Goal: Task Accomplishment & Management: Manage account settings

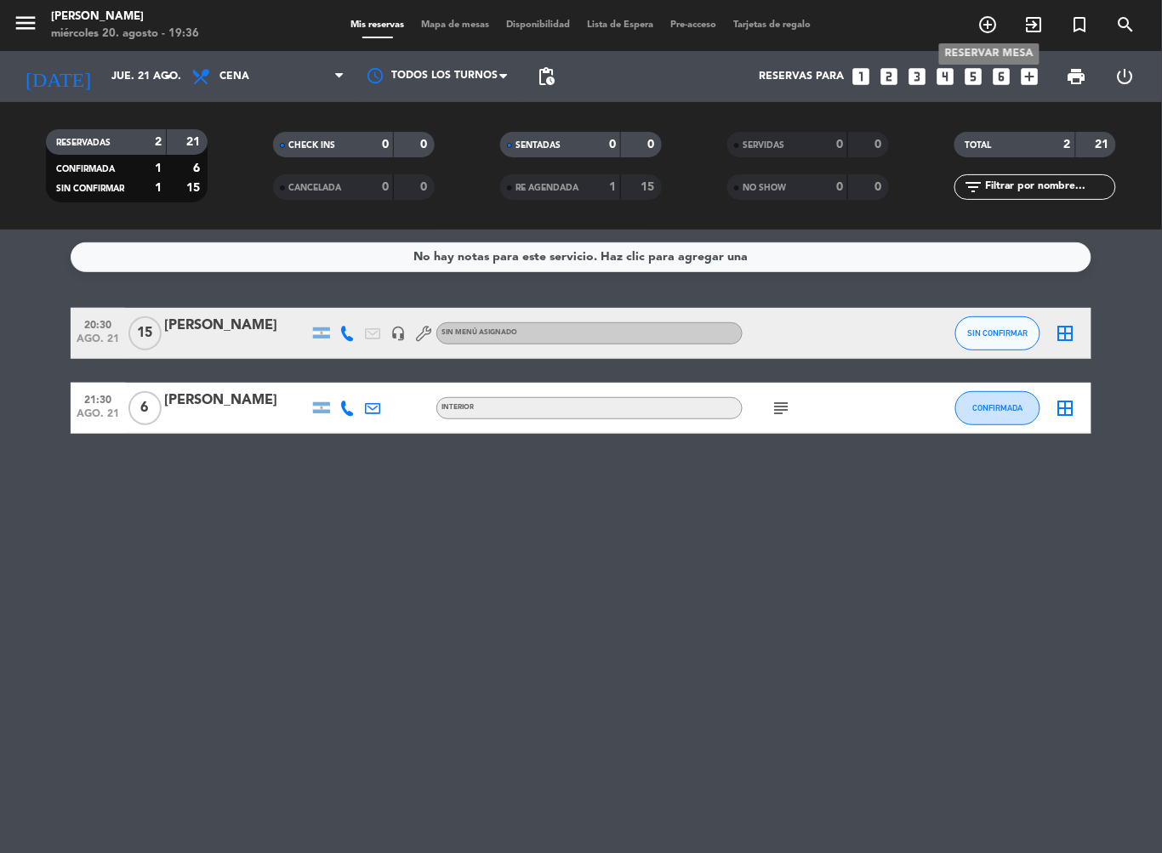
click at [991, 20] on icon "add_circle_outline" at bounding box center [988, 24] width 20 height 20
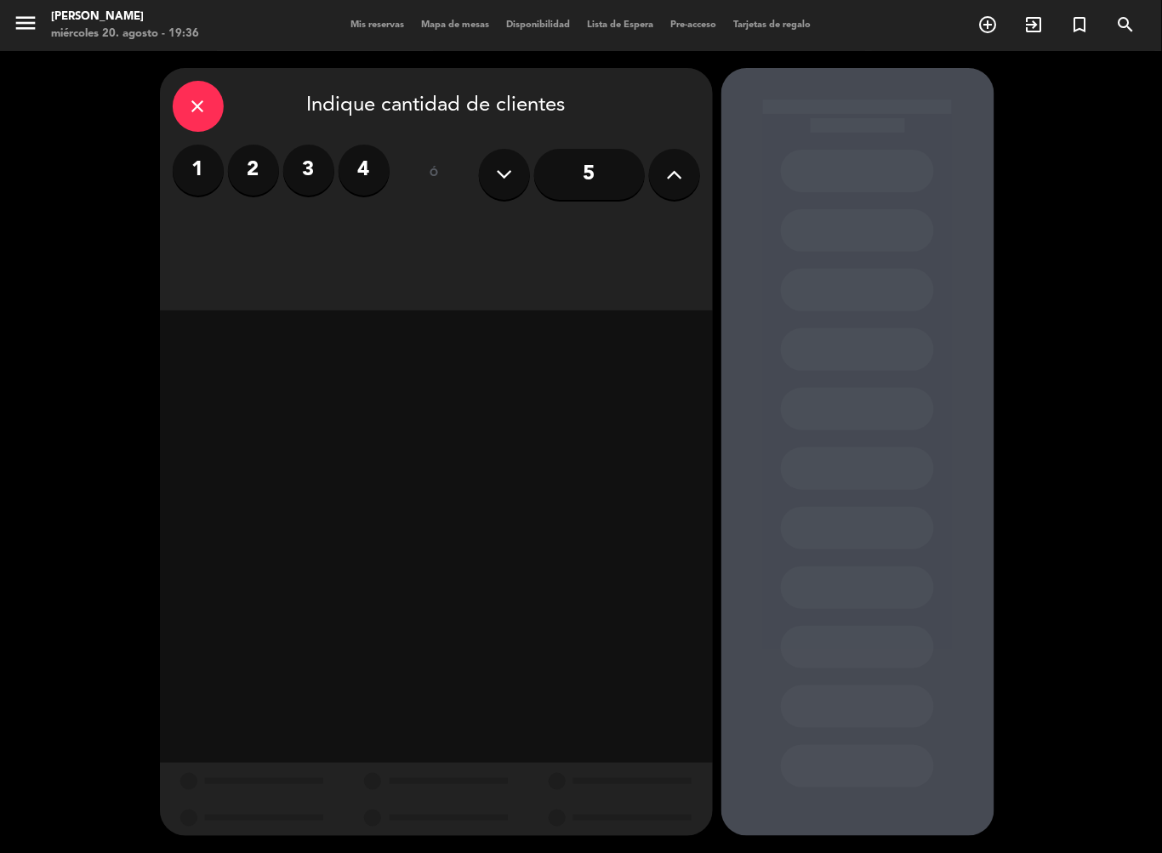
click at [589, 185] on input "5" at bounding box center [589, 174] width 111 height 51
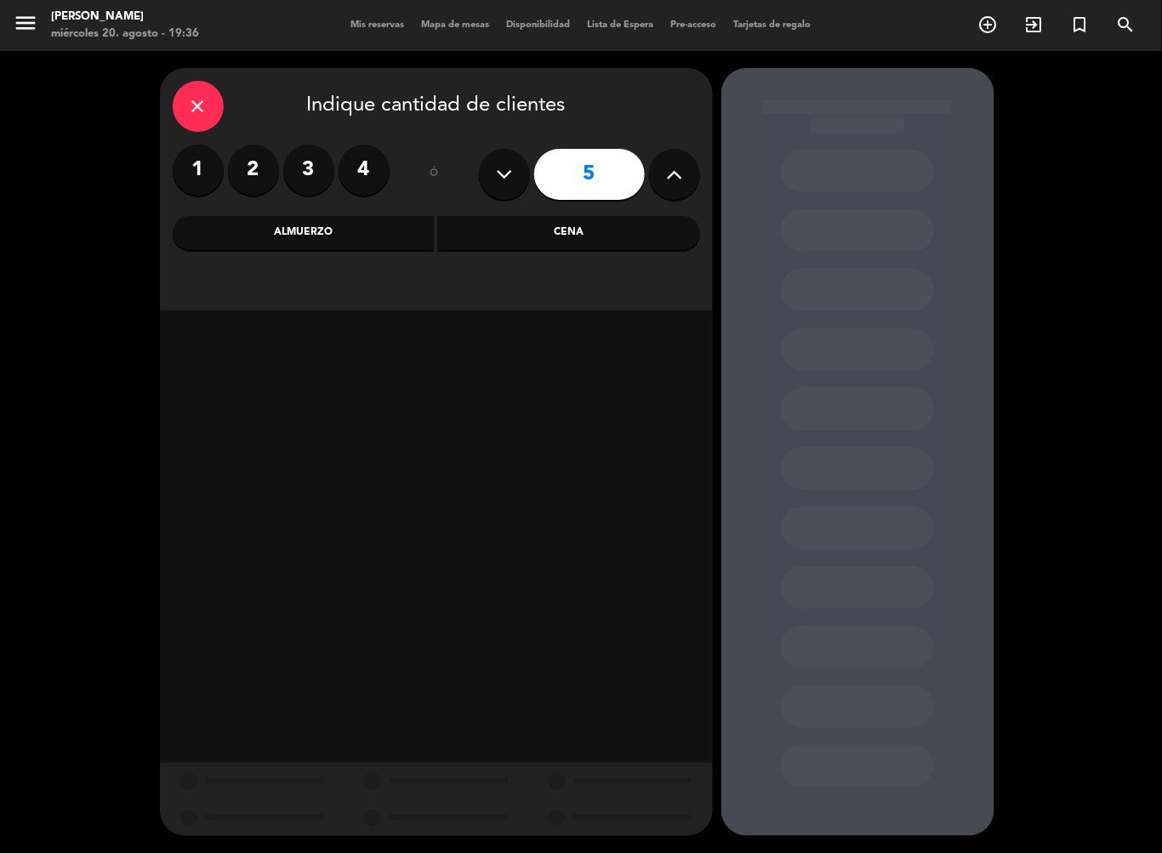
click at [554, 239] on div "Cena" at bounding box center [569, 233] width 262 height 34
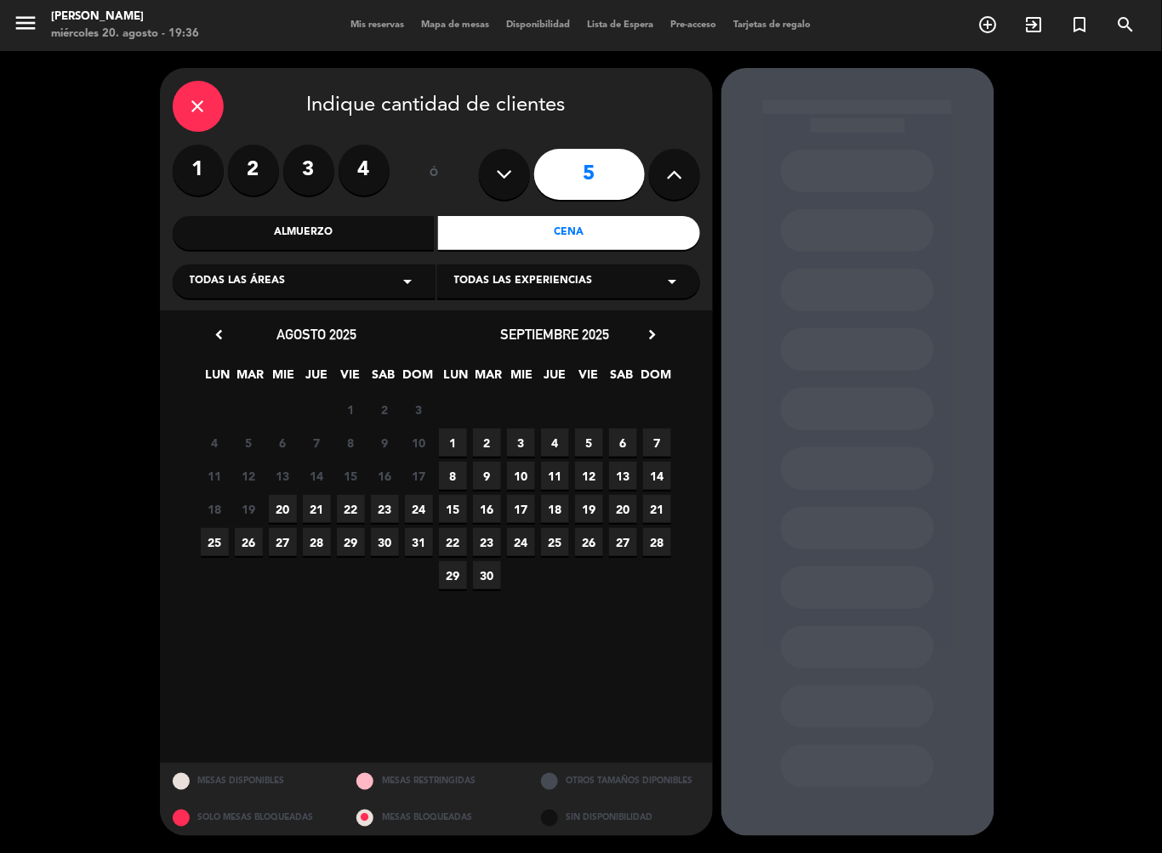
click at [311, 512] on span "21" at bounding box center [317, 509] width 28 height 28
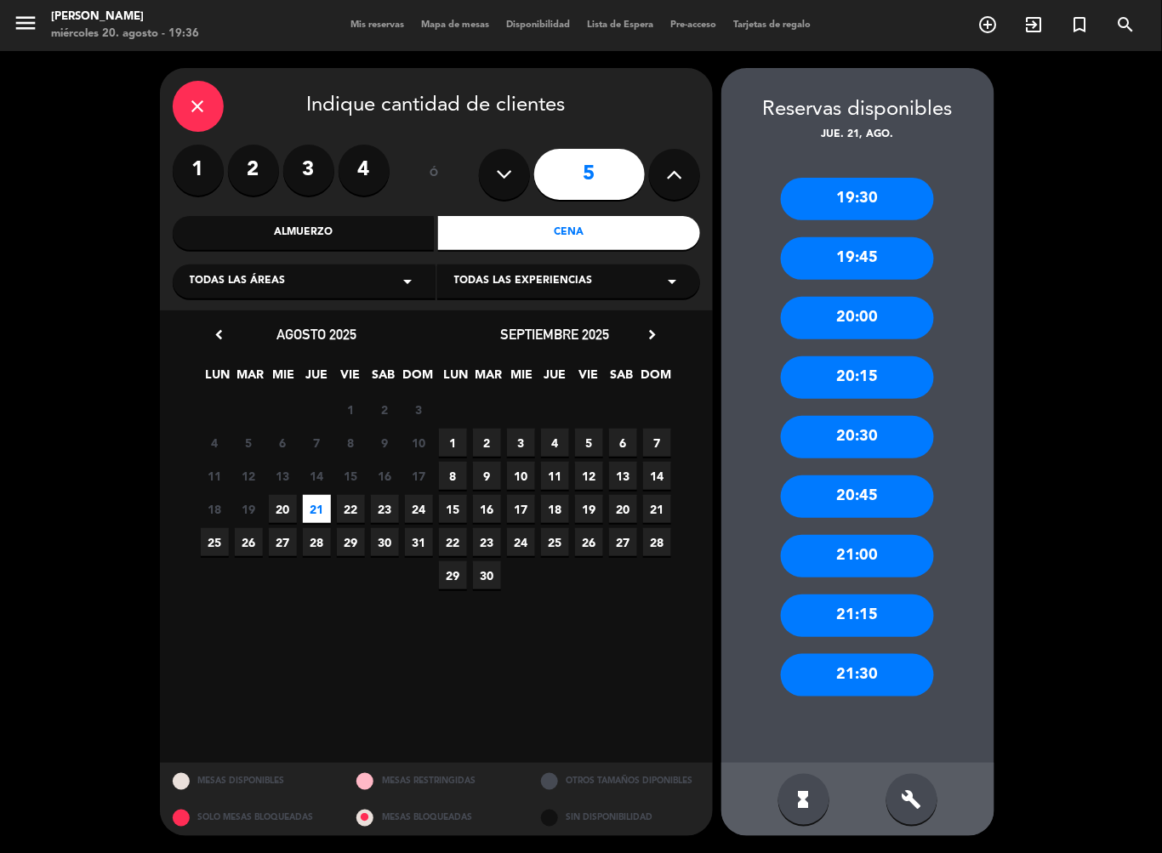
click at [897, 427] on div "20:30" at bounding box center [857, 437] width 153 height 43
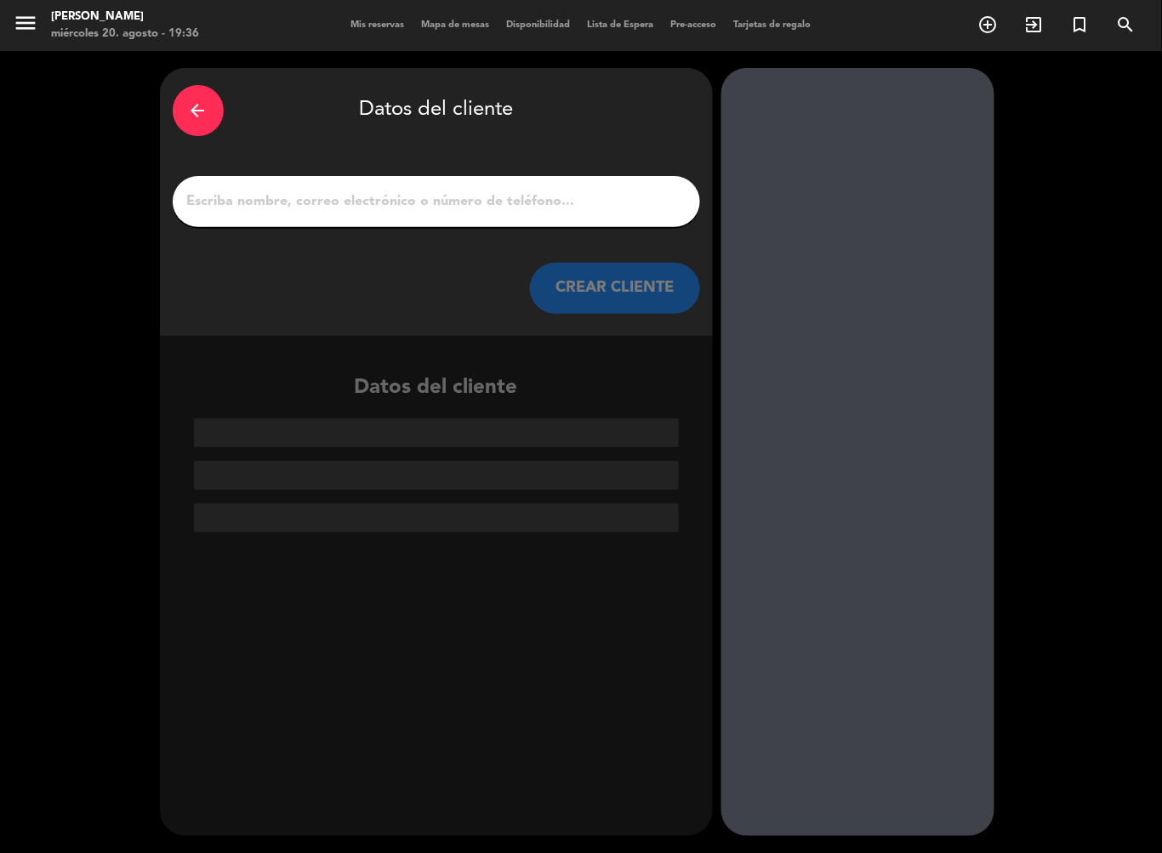
click at [513, 201] on input "1" at bounding box center [436, 202] width 502 height 24
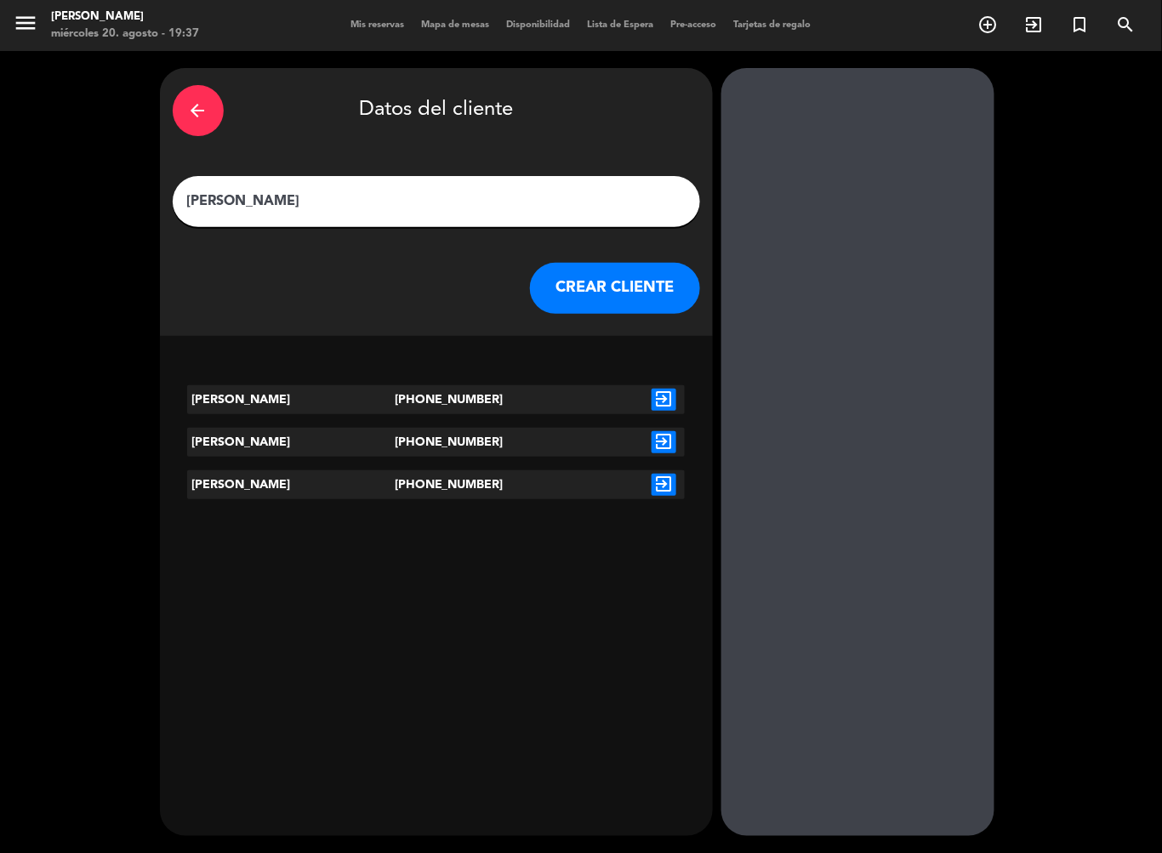
type input "[PERSON_NAME]"
click at [672, 400] on icon "exit_to_app" at bounding box center [664, 400] width 25 height 22
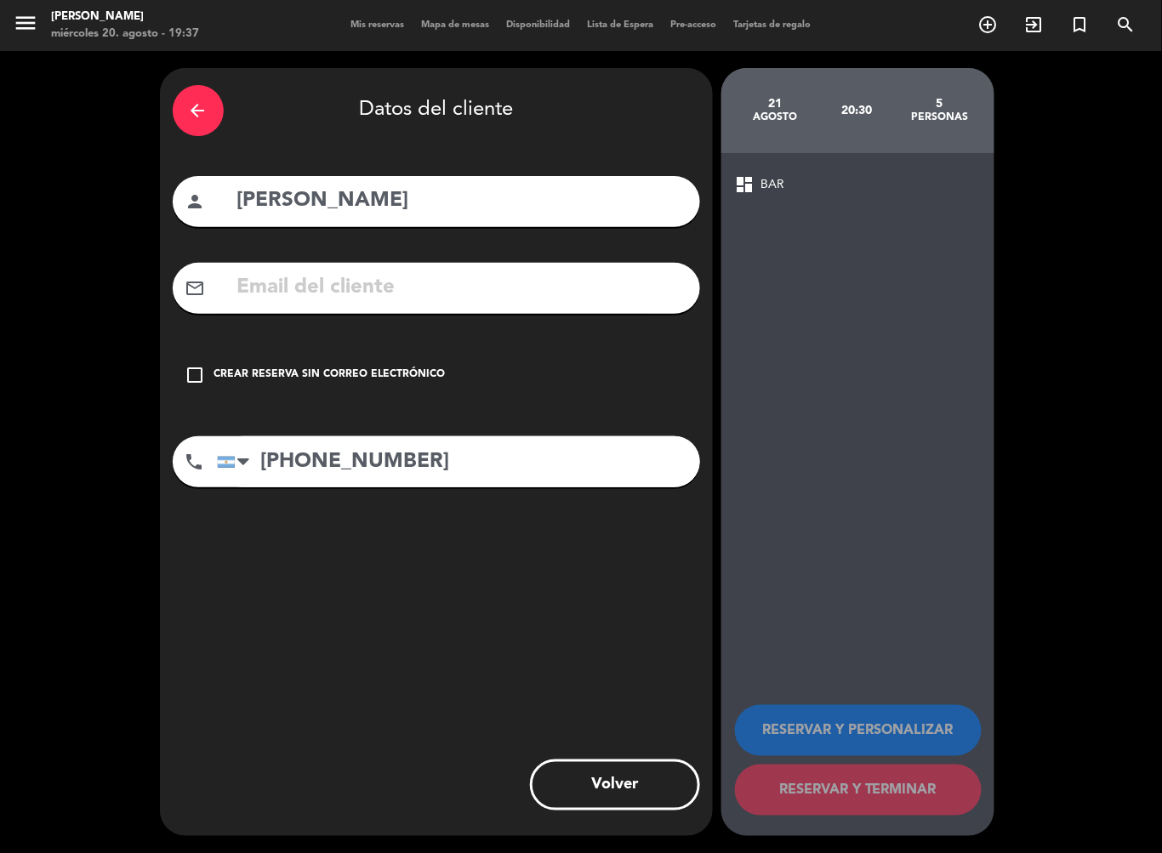
click at [200, 376] on icon "check_box_outline_blank" at bounding box center [195, 375] width 20 height 20
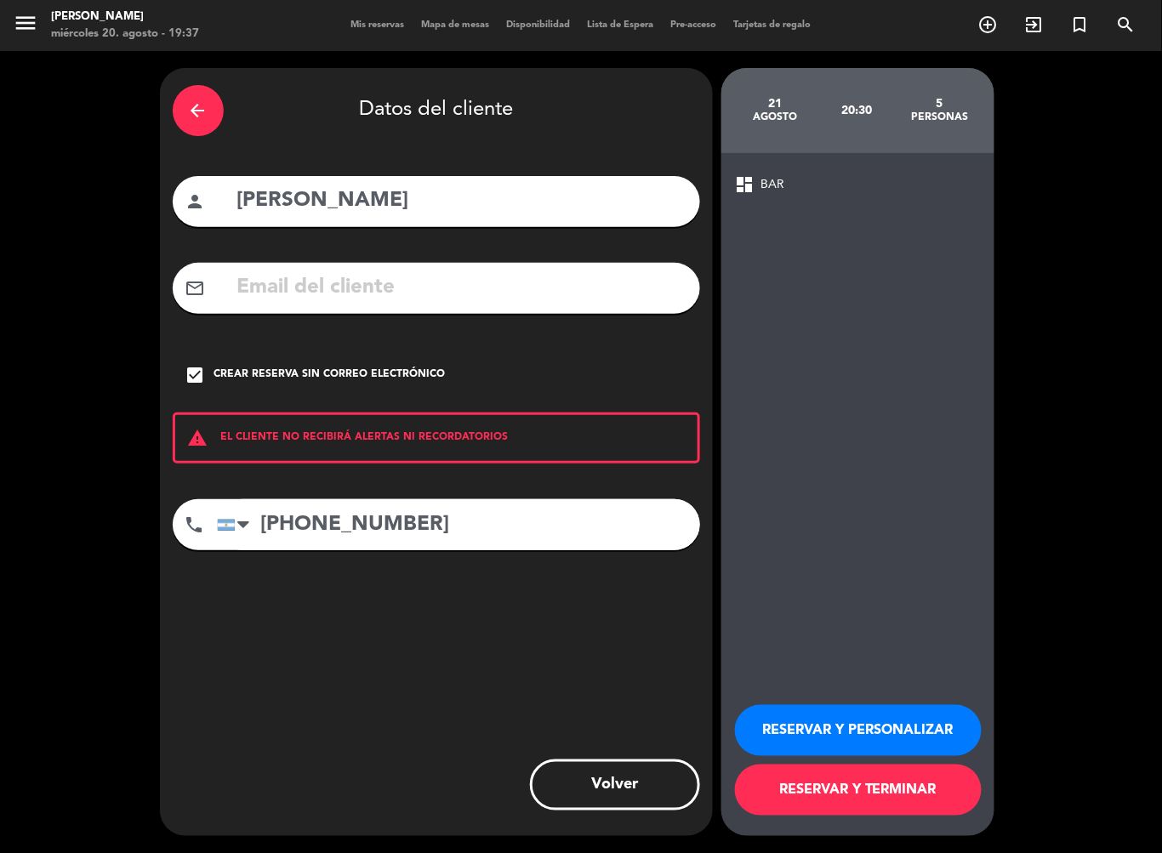
click at [875, 732] on button "RESERVAR Y PERSONALIZAR" at bounding box center [858, 730] width 247 height 51
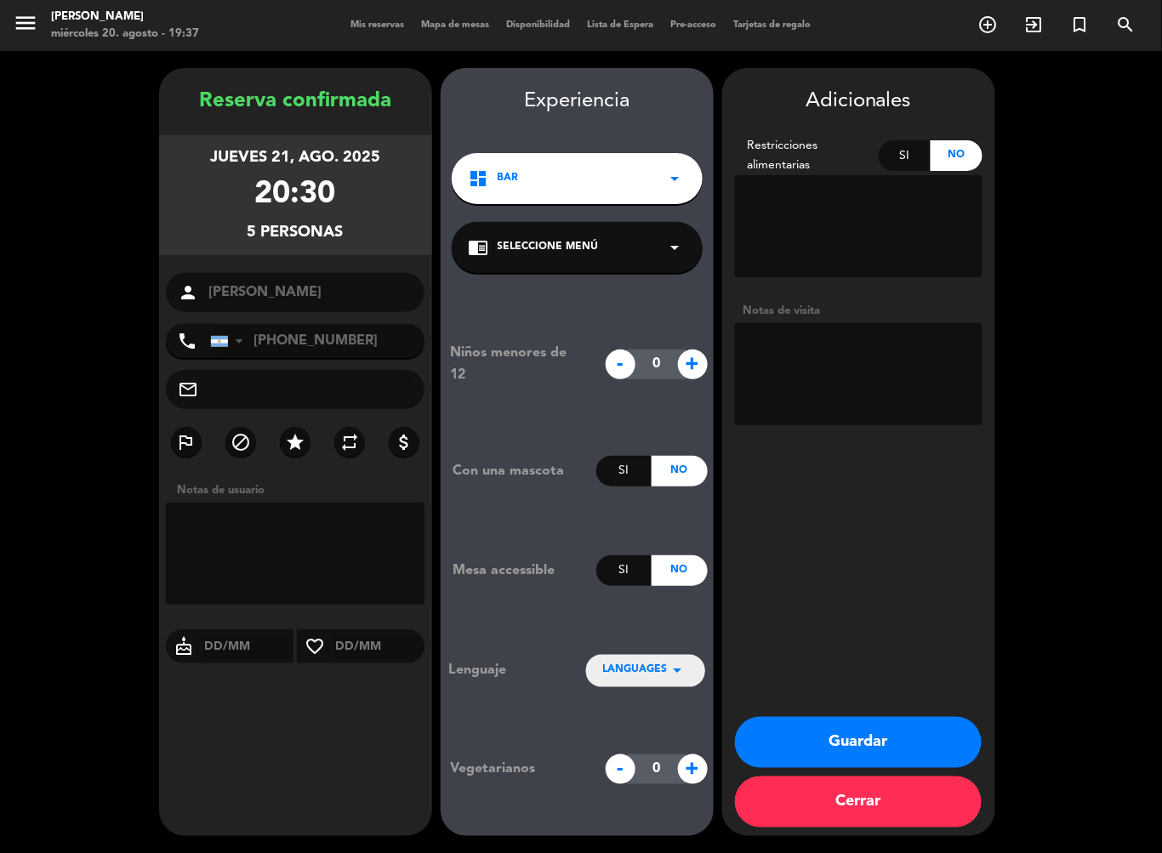
click at [635, 173] on div "dashboard BAR arrow_drop_down" at bounding box center [577, 178] width 251 height 51
click at [831, 745] on button "Guardar" at bounding box center [858, 742] width 247 height 51
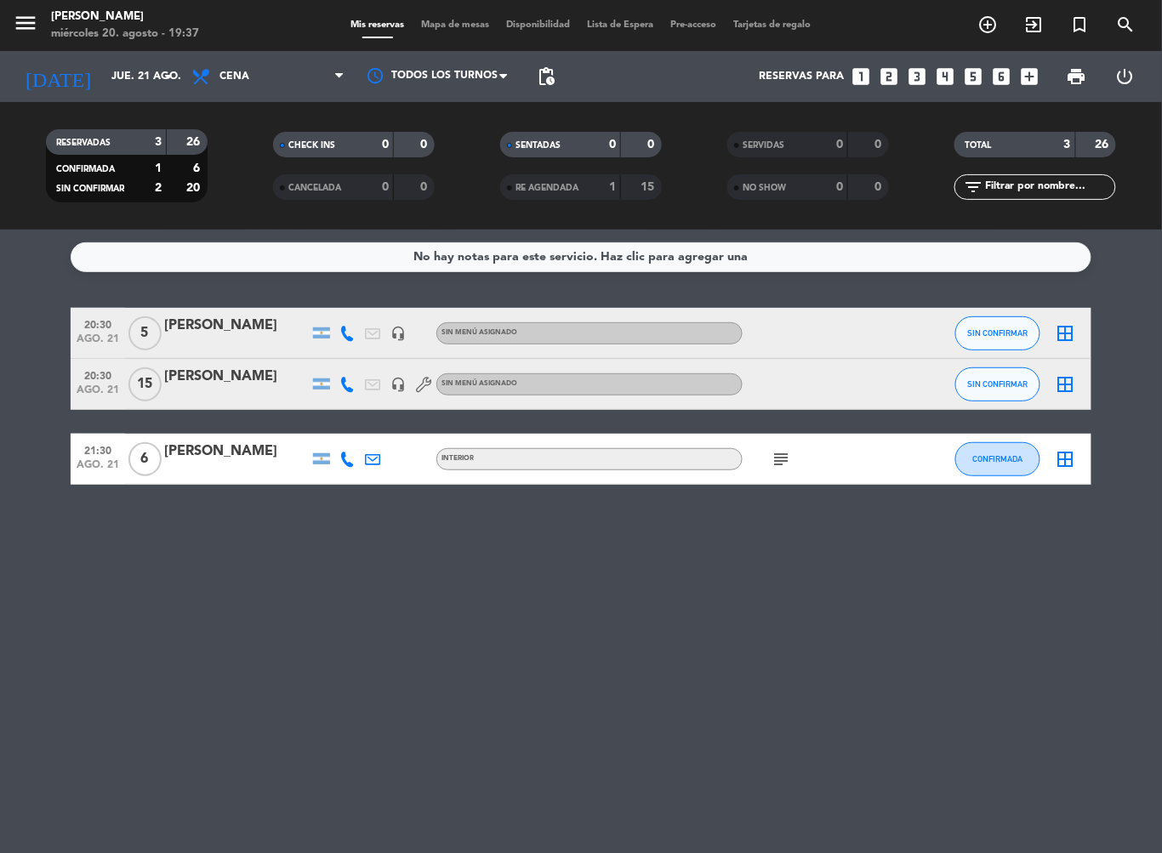
click at [1064, 336] on icon "border_all" at bounding box center [1066, 333] width 20 height 20
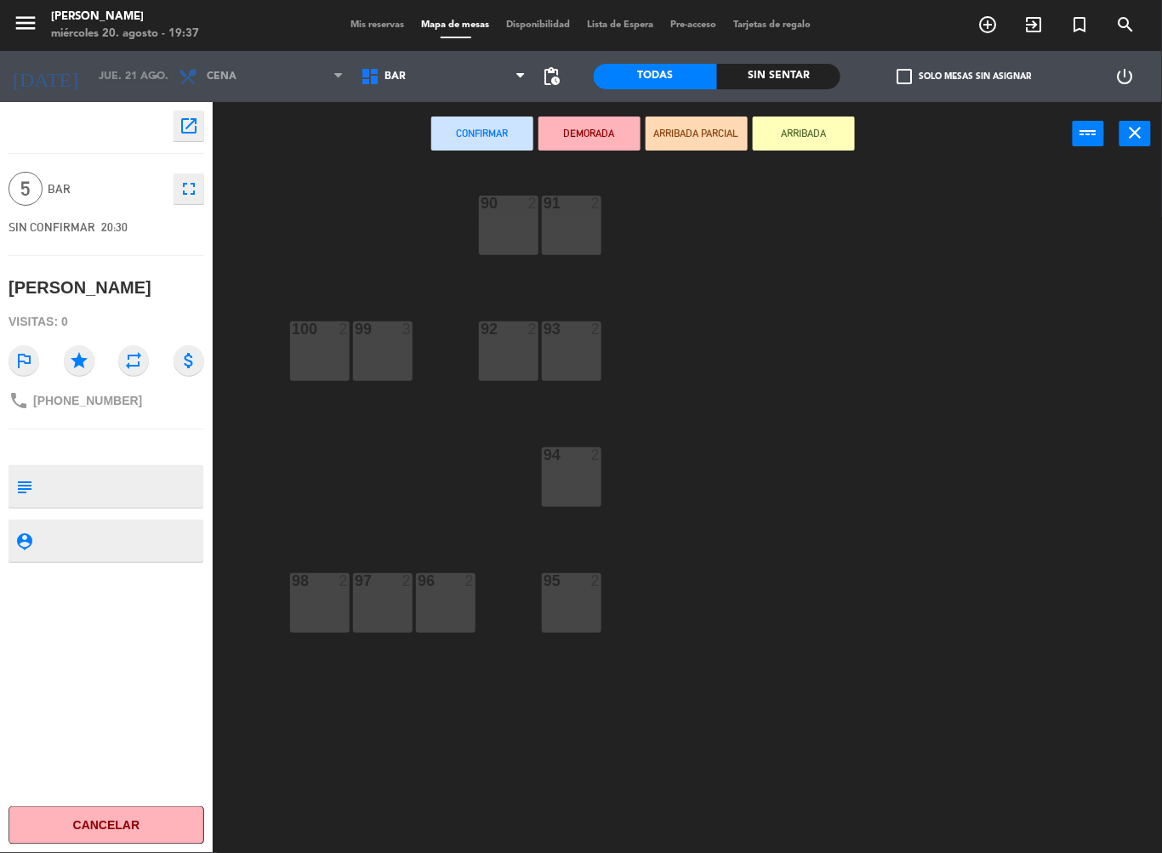
click at [128, 489] on textarea at bounding box center [120, 487] width 163 height 36
type textarea "SALON PRINCIPAL"
click at [1133, 132] on icon "close" at bounding box center [1136, 133] width 20 height 20
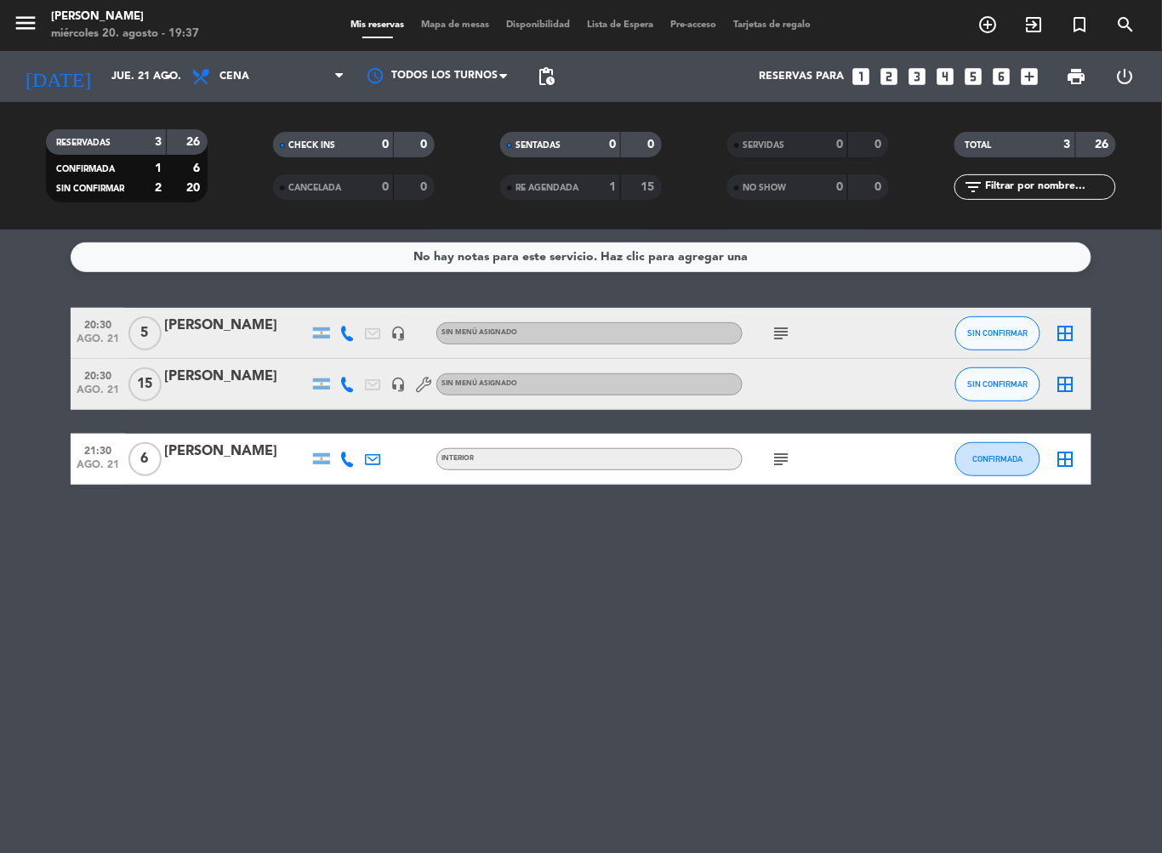
click at [781, 332] on icon "subject" at bounding box center [781, 333] width 20 height 20
click at [774, 465] on icon "subject" at bounding box center [781, 459] width 20 height 20
click at [1014, 333] on span "SIN CONFIRMAR" at bounding box center [998, 332] width 60 height 9
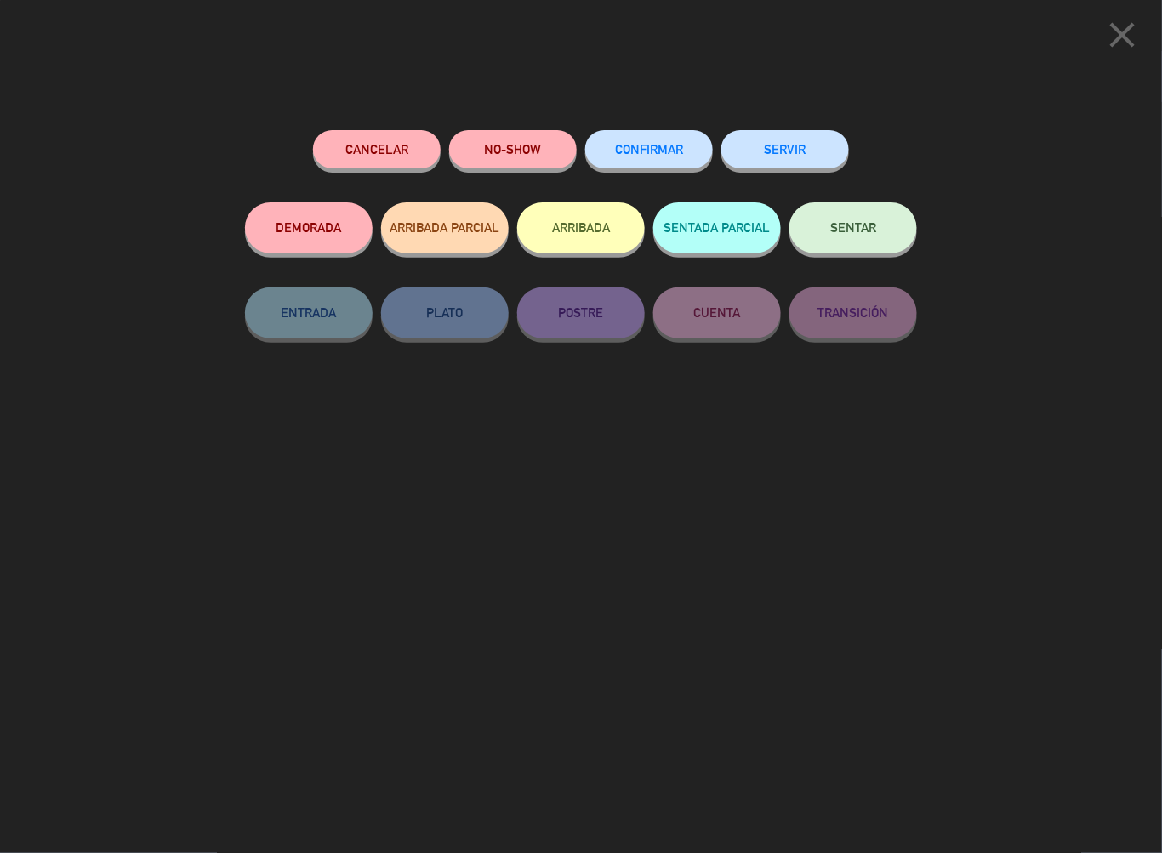
click at [630, 143] on button "CONFIRMAR" at bounding box center [649, 149] width 128 height 38
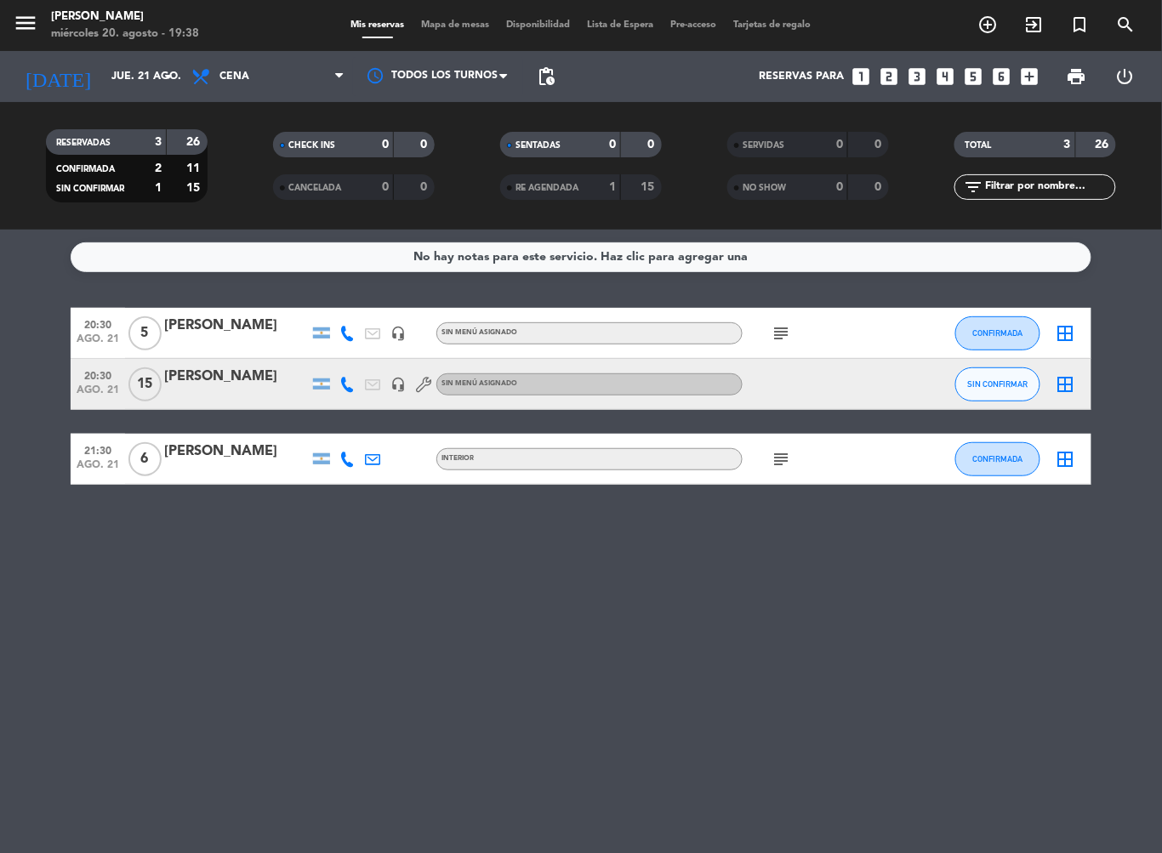
click at [291, 373] on div "[PERSON_NAME]" at bounding box center [236, 377] width 145 height 22
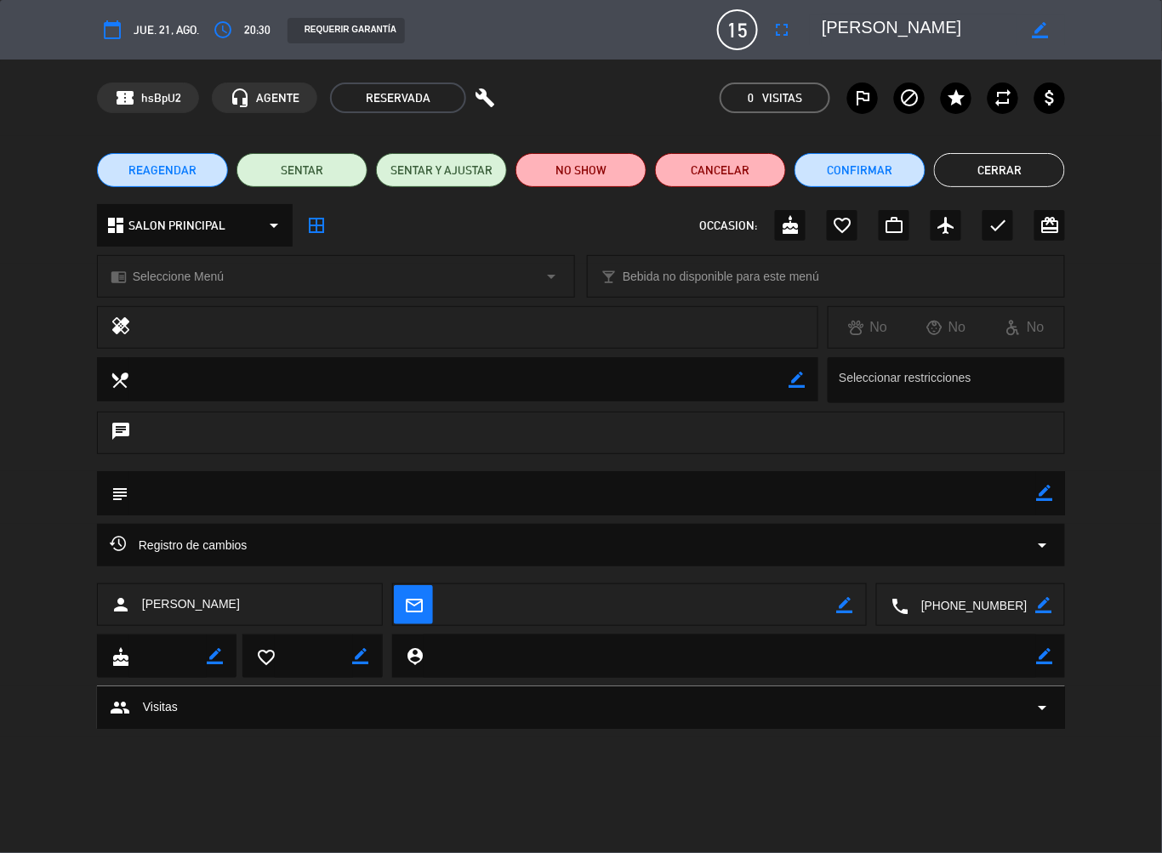
click at [52, 248] on div "dashboard SALON PRINCIPAL arrow_drop_down border_all OCCASION: cake favorite_bo…" at bounding box center [581, 234] width 1162 height 60
click at [1001, 162] on button "Cerrar" at bounding box center [999, 170] width 131 height 34
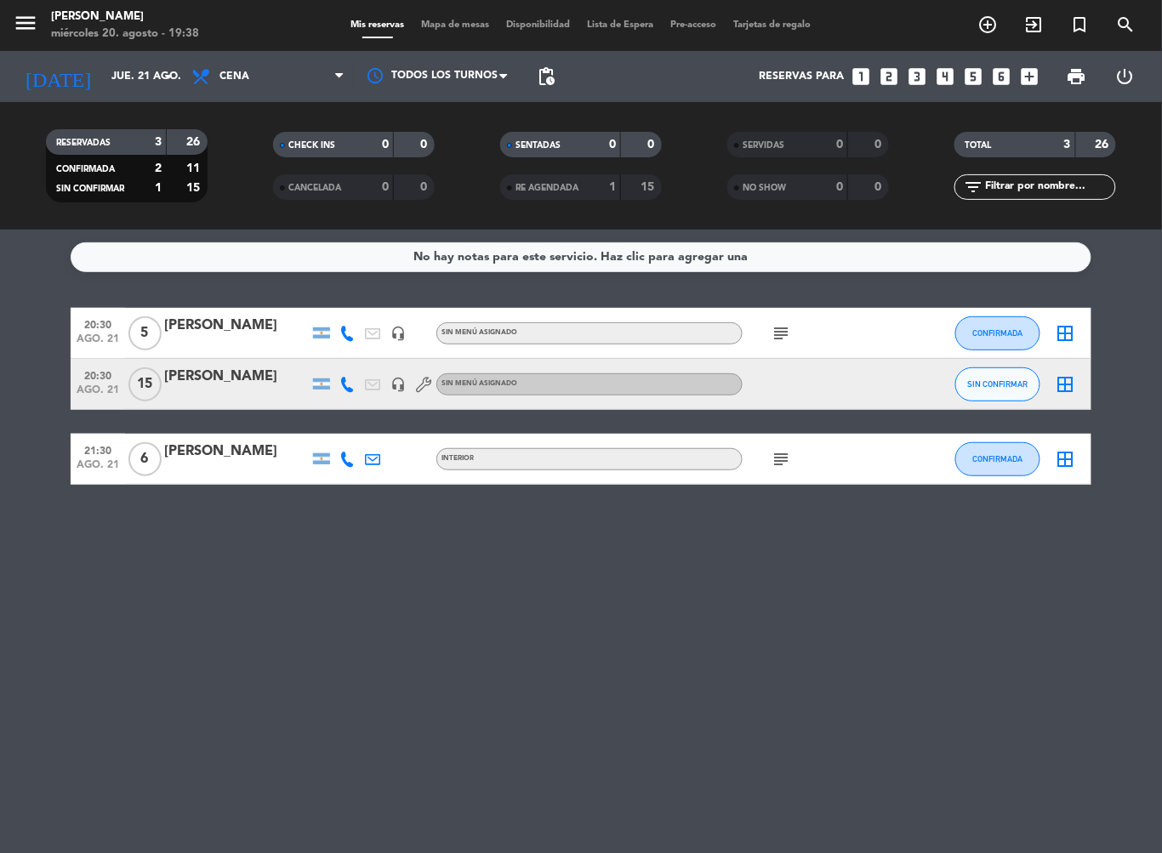
click at [1055, 379] on div "border_all" at bounding box center [1066, 384] width 51 height 50
click at [1061, 380] on icon "border_all" at bounding box center [1066, 384] width 20 height 20
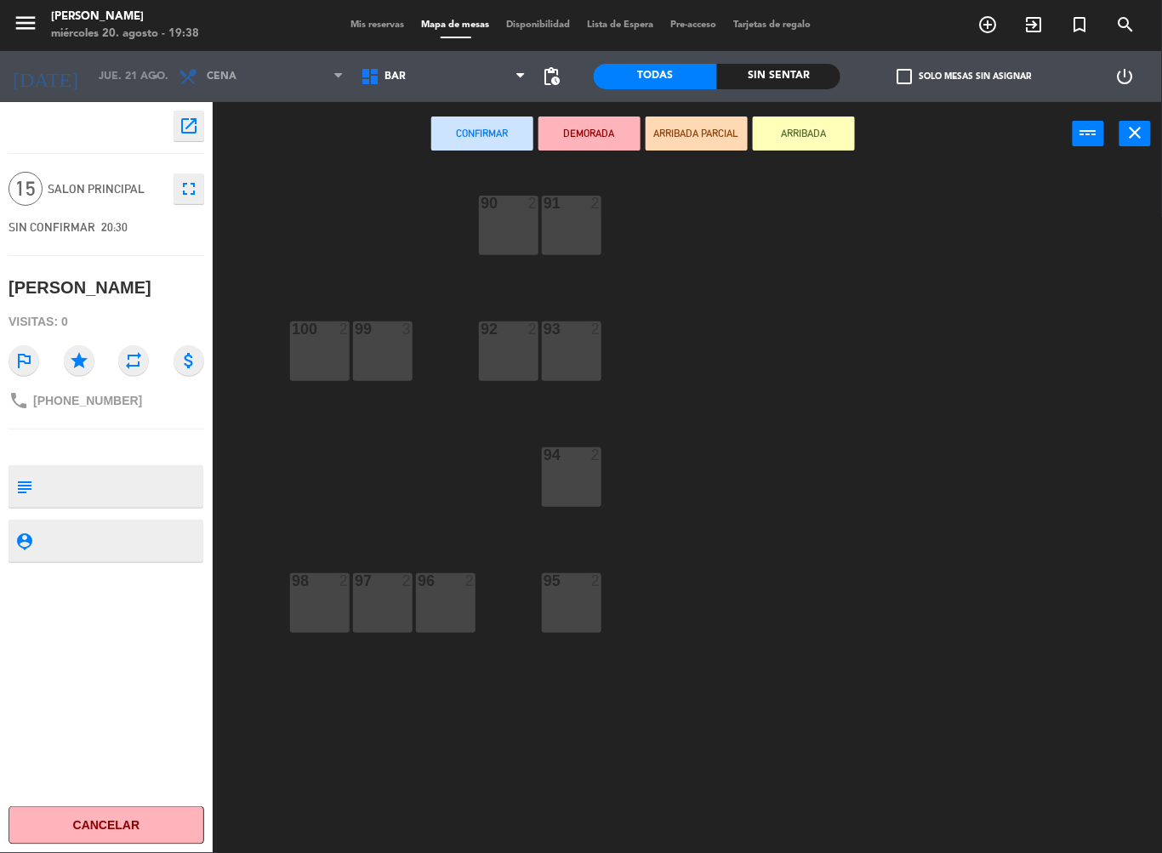
click at [113, 505] on textarea at bounding box center [120, 487] width 163 height 36
type textarea "CON MESA ADICIONAL CIADRADA Y ESTAN AVISADAS DE QUE VAN A ESTAR MUY JUNTAS"
click at [405, 82] on span "BAR" at bounding box center [395, 77] width 21 height 12
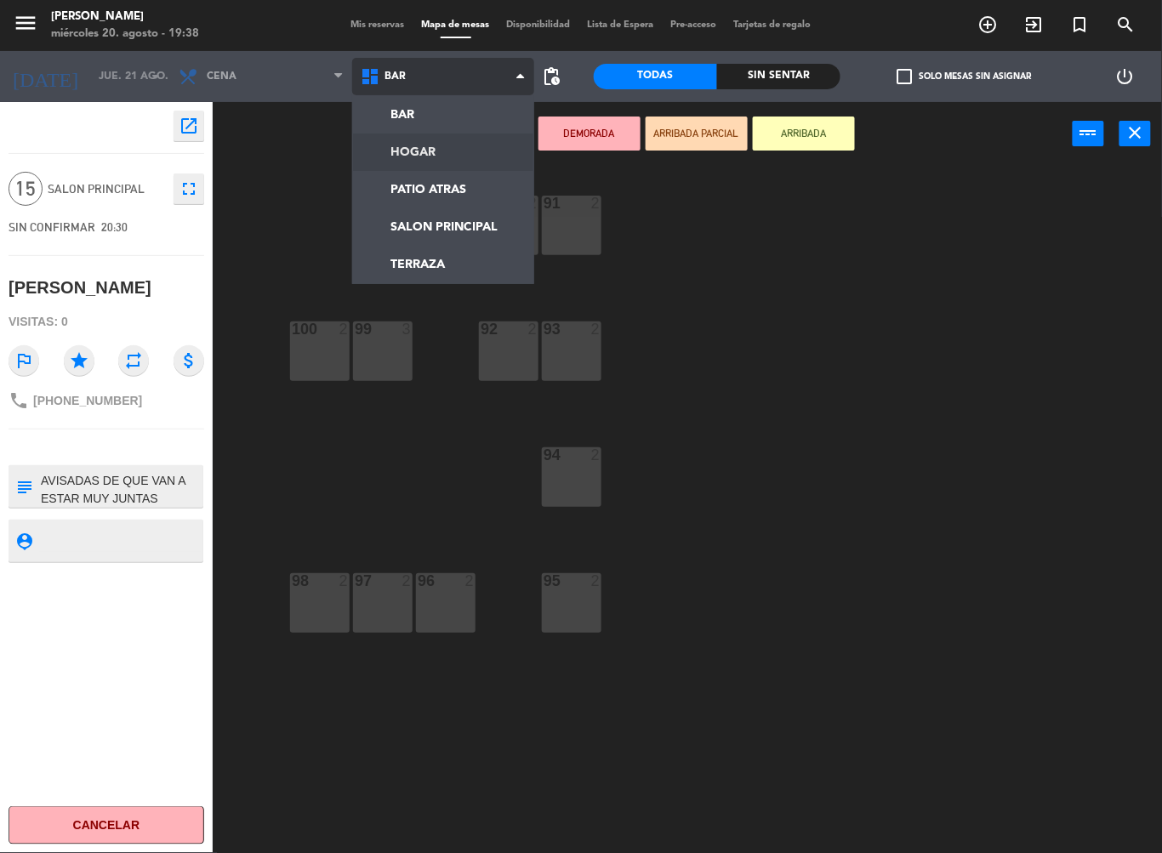
click at [436, 151] on ng-component "menu [PERSON_NAME] miércoles 20. agosto - 19:38 Mis reservas Mapa de mesas Disp…" at bounding box center [581, 426] width 1162 height 853
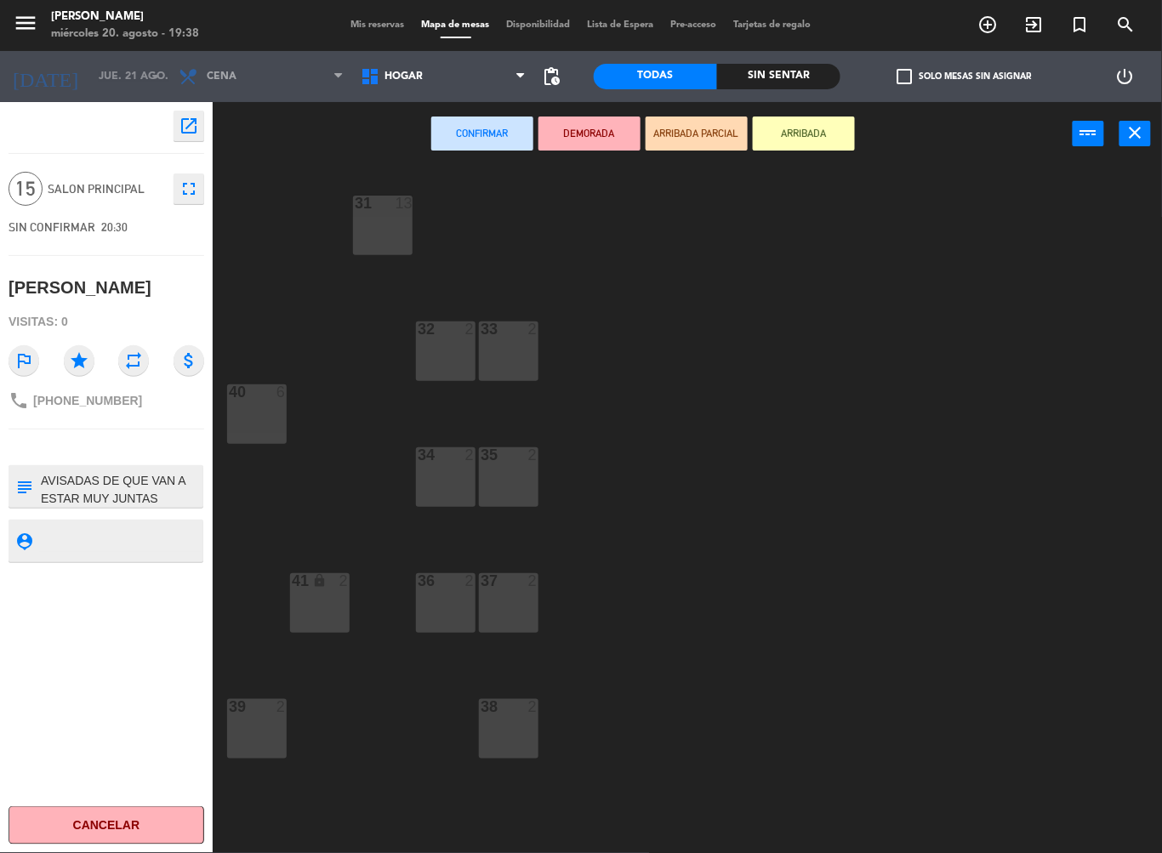
click at [376, 237] on div "31 13" at bounding box center [383, 226] width 60 height 60
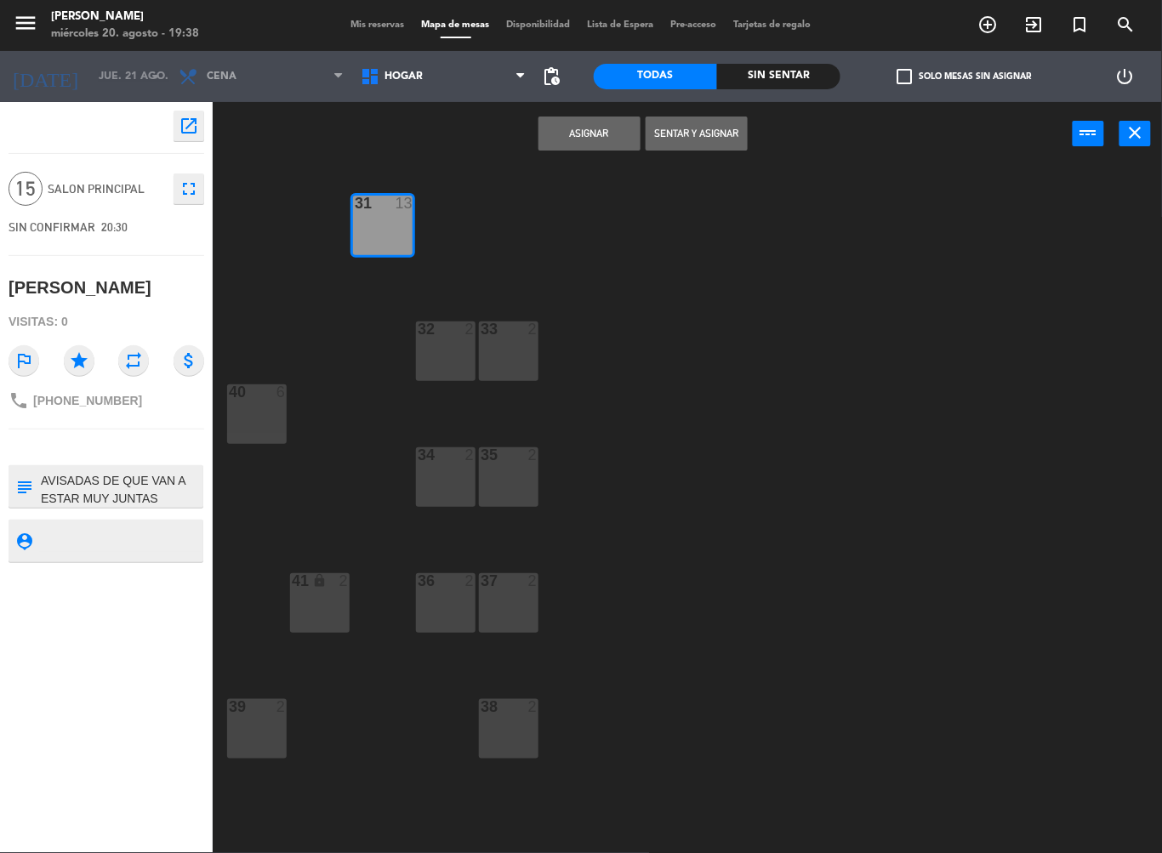
click at [581, 141] on button "Asignar" at bounding box center [590, 134] width 102 height 34
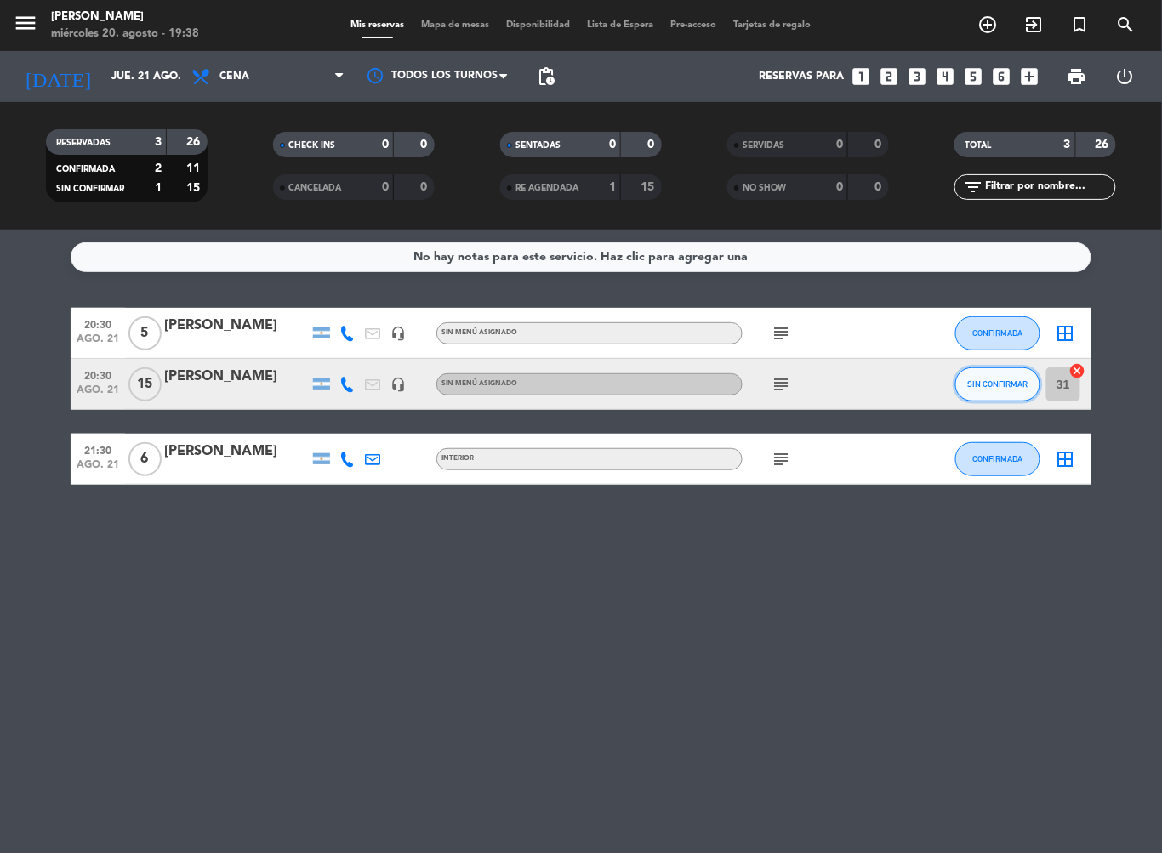
click at [996, 385] on span "SIN CONFIRMAR" at bounding box center [998, 383] width 60 height 9
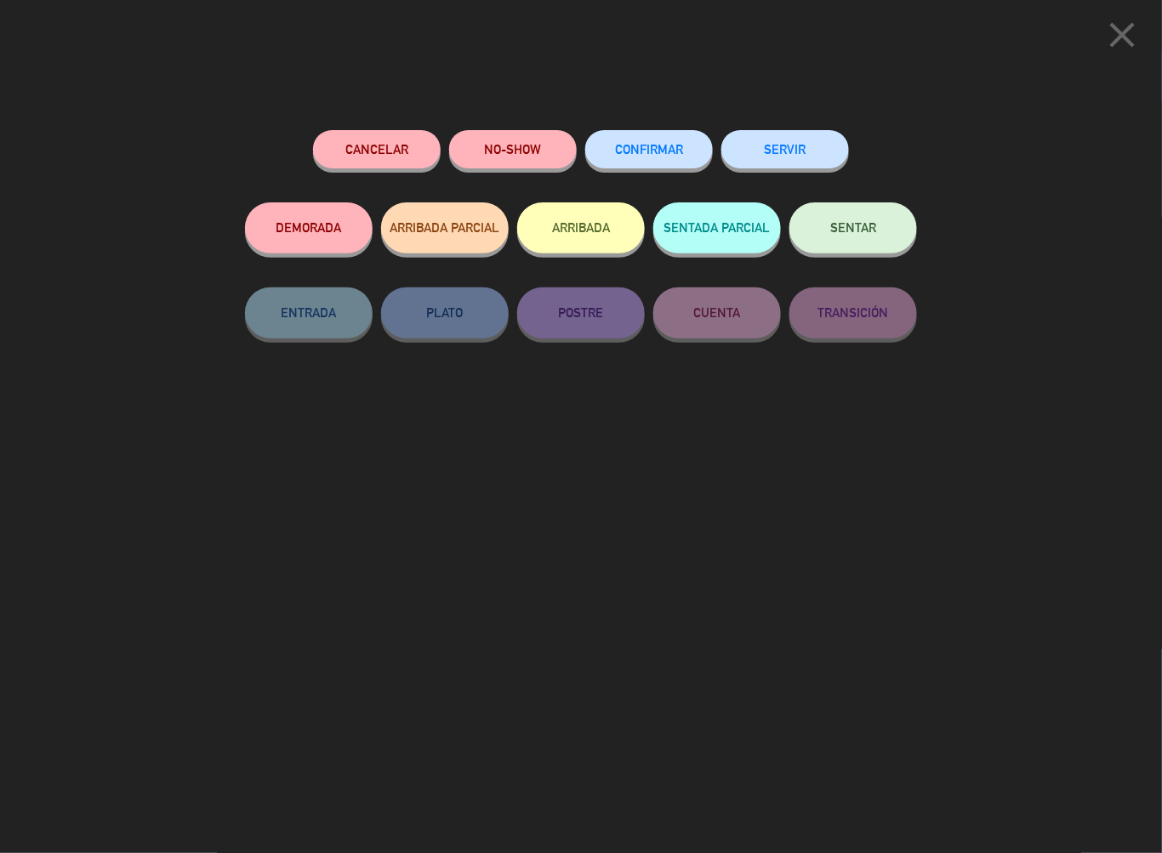
click at [702, 151] on button "CONFIRMAR" at bounding box center [649, 149] width 128 height 38
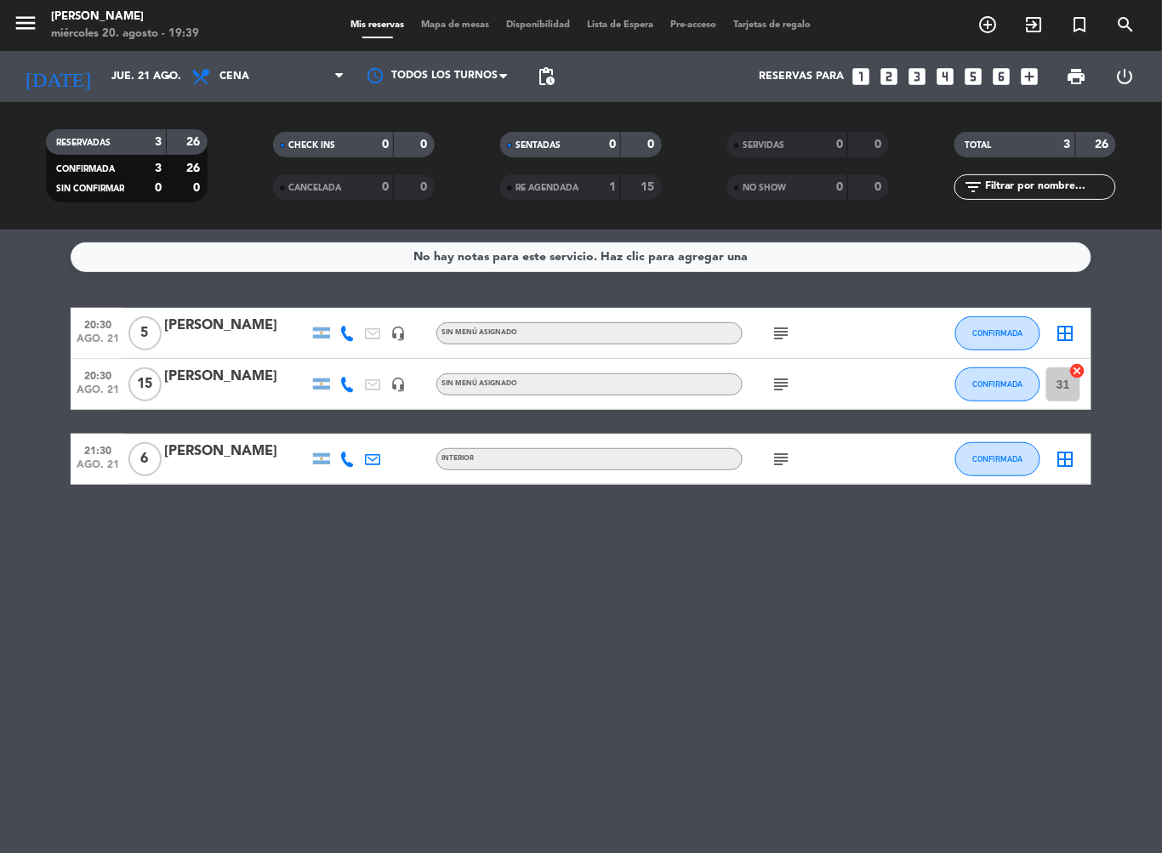
click at [921, 550] on div "No hay notas para este servicio. Haz clic para agregar una 20:30 [DATE] 5 [PERS…" at bounding box center [581, 542] width 1162 height 624
click at [779, 329] on icon "subject" at bounding box center [781, 333] width 20 height 20
click at [478, 676] on div "No hay notas para este servicio. Haz clic para agregar una 20:30 [DATE] 5 [PERS…" at bounding box center [581, 542] width 1162 height 624
